Goal: Navigation & Orientation: Find specific page/section

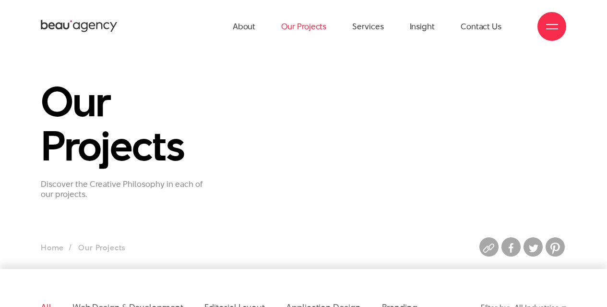
click at [94, 24] on icon at bounding box center [92, 26] width 6 height 7
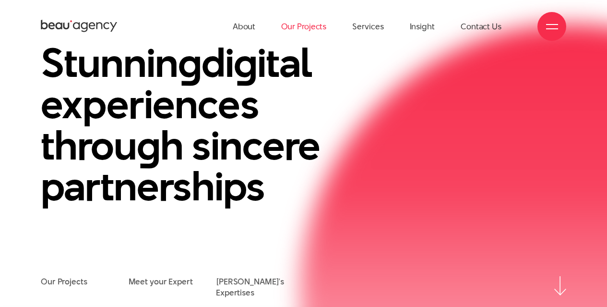
click at [302, 33] on link "Our Projects" at bounding box center [303, 26] width 45 height 53
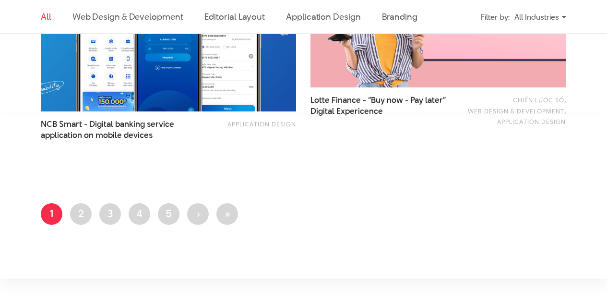
scroll to position [1680, 0]
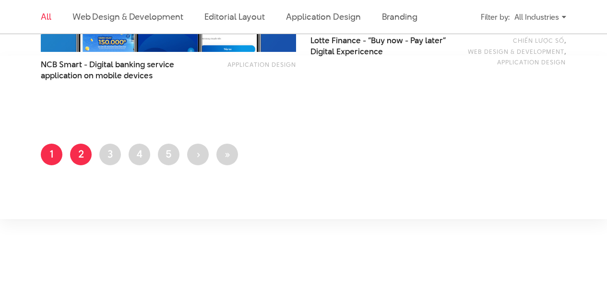
click at [80, 156] on link "Page 2" at bounding box center [81, 155] width 22 height 22
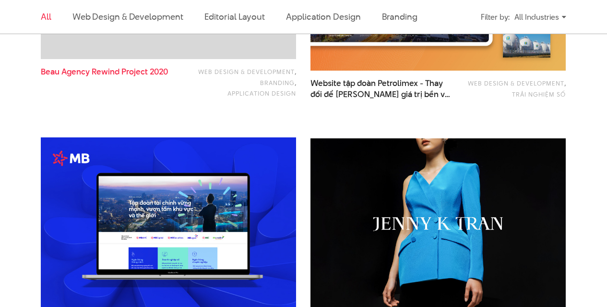
scroll to position [1152, 0]
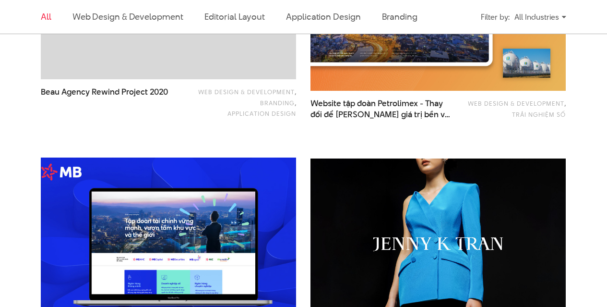
click at [180, 209] on img at bounding box center [168, 243] width 281 height 188
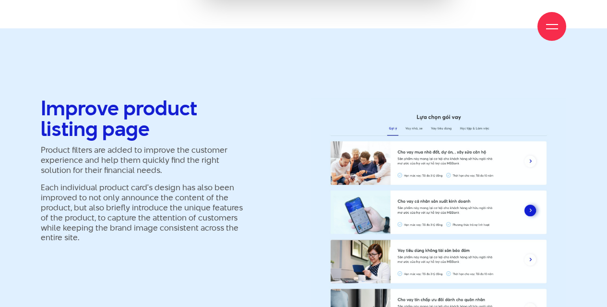
scroll to position [6816, 0]
